Goal: Task Accomplishment & Management: Manage account settings

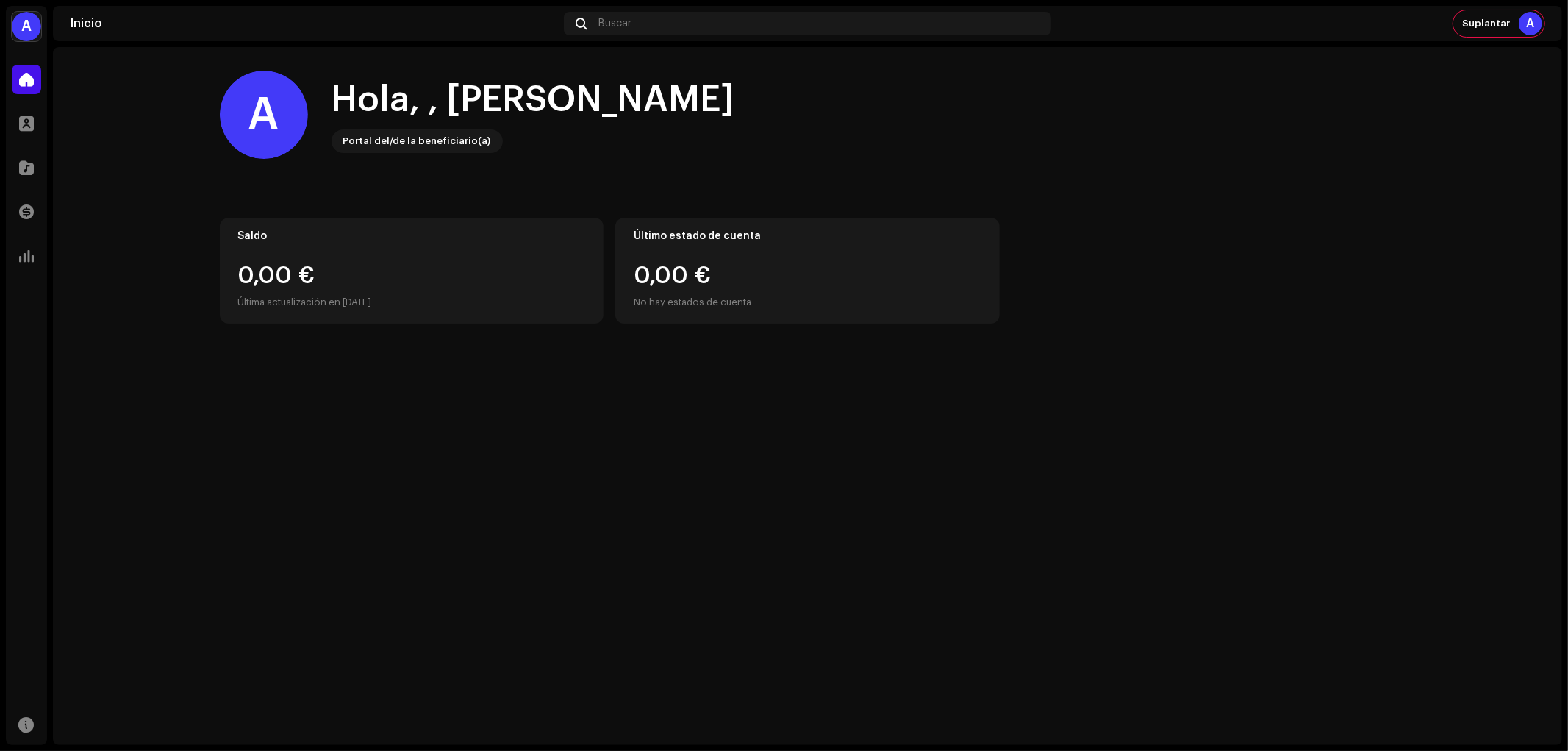
click at [27, 3] on div "A [PERSON_NAME] Inicio Perfil Catálogo Transacciones Estadísticas Recursos Inic…" at bounding box center [784, 375] width 1568 height 751
click at [31, 20] on div "A" at bounding box center [27, 27] width 30 height 30
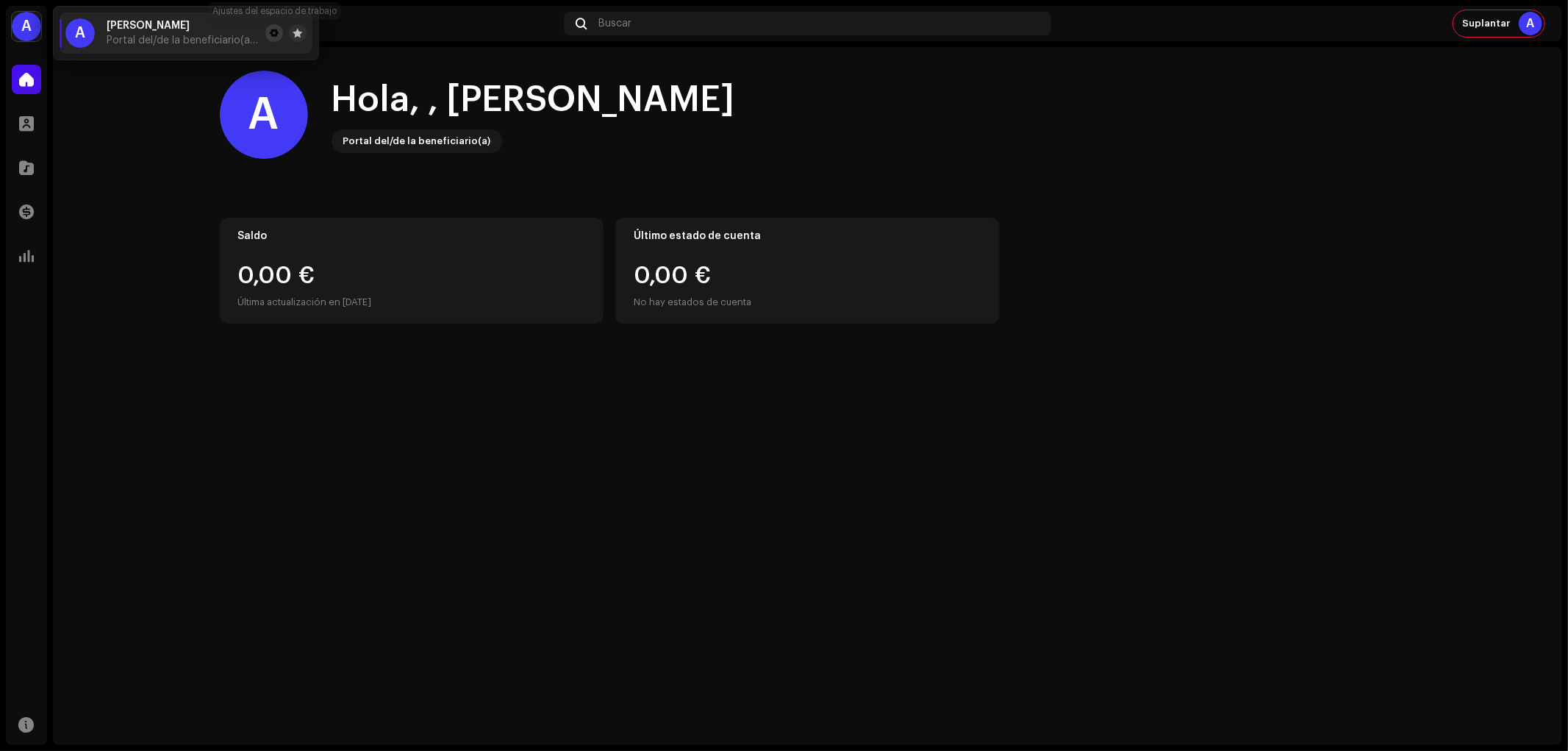
click at [276, 26] on button at bounding box center [274, 33] width 18 height 18
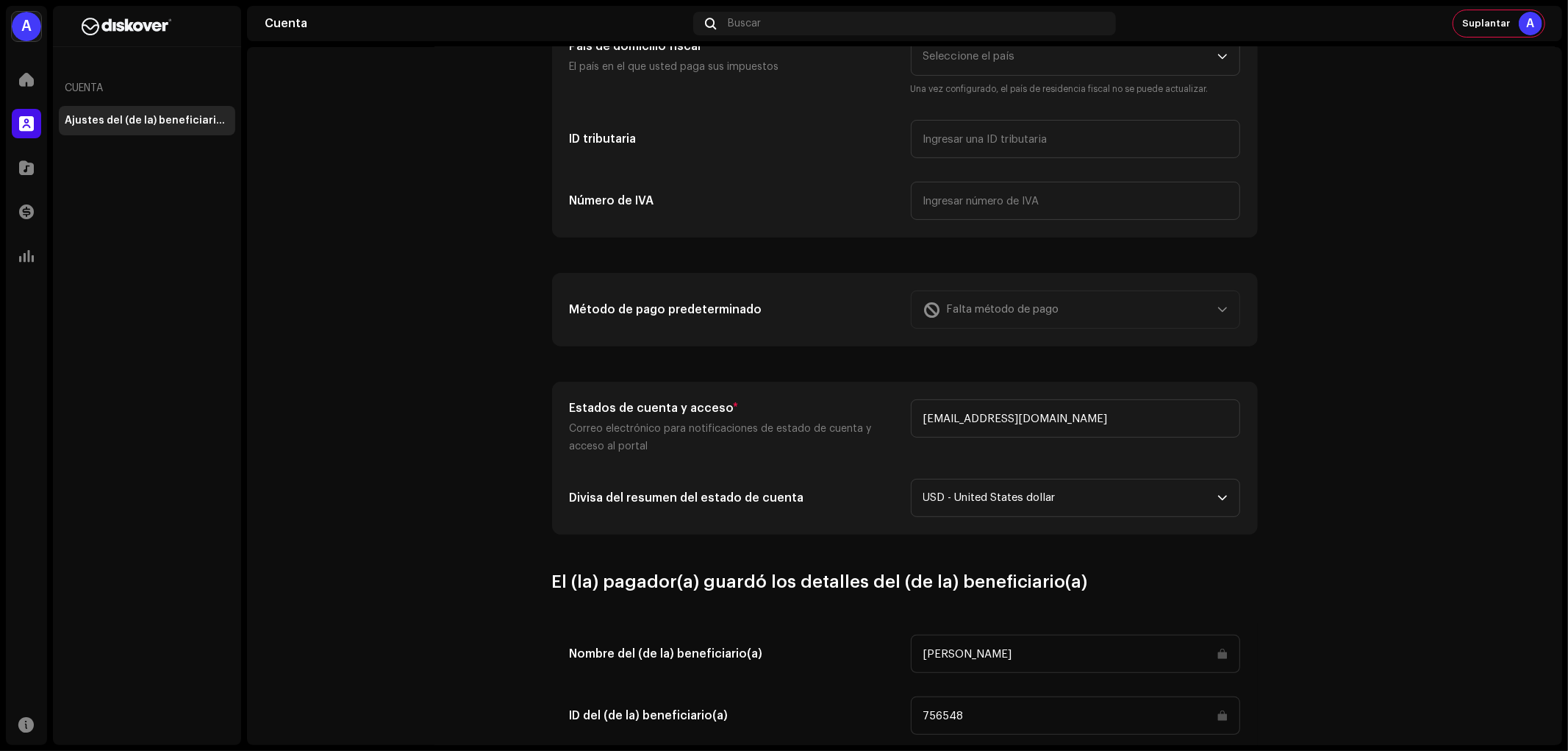
scroll to position [305, 0]
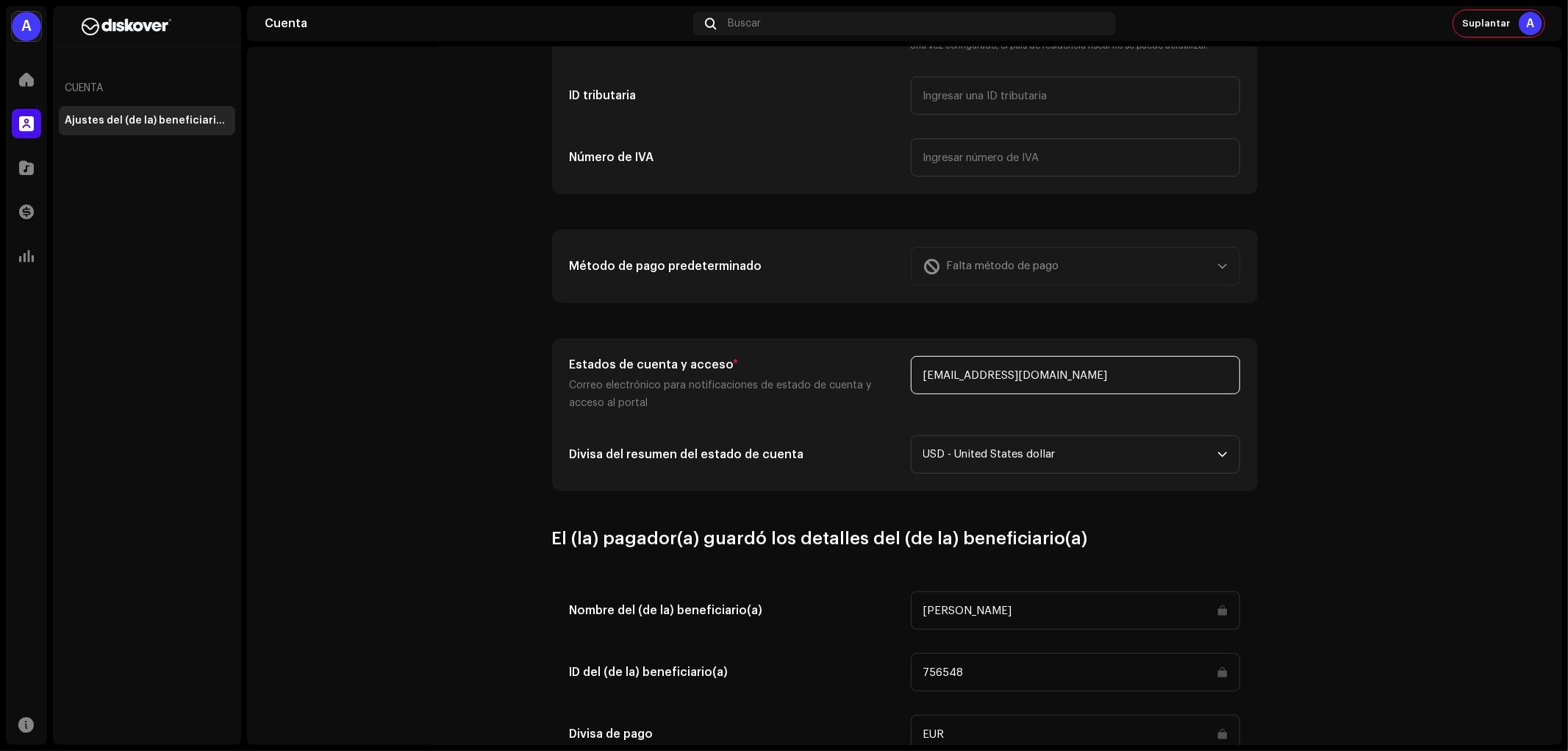
click at [1048, 367] on input "[EMAIL_ADDRESS][DOMAIN_NAME]" at bounding box center [1076, 374] width 330 height 38
click at [783, 444] on div "Divisa del resumen del estado de cuenta" at bounding box center [734, 454] width 330 height 38
